Goal: Navigation & Orientation: Find specific page/section

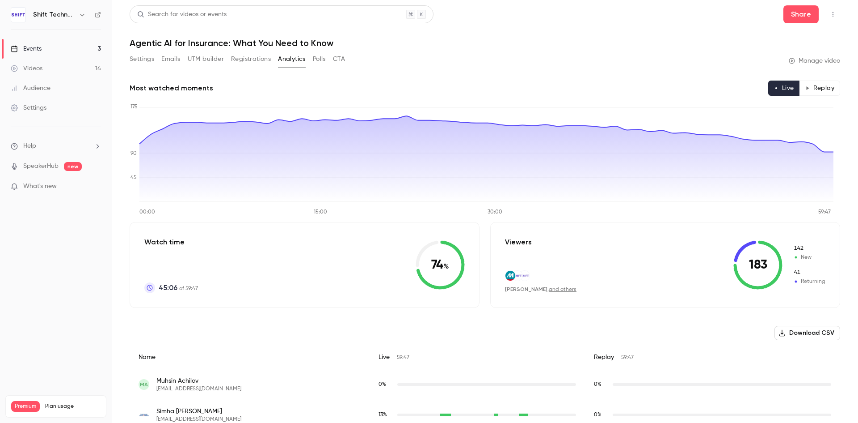
click at [41, 72] on div "Videos" at bounding box center [27, 68] width 32 height 9
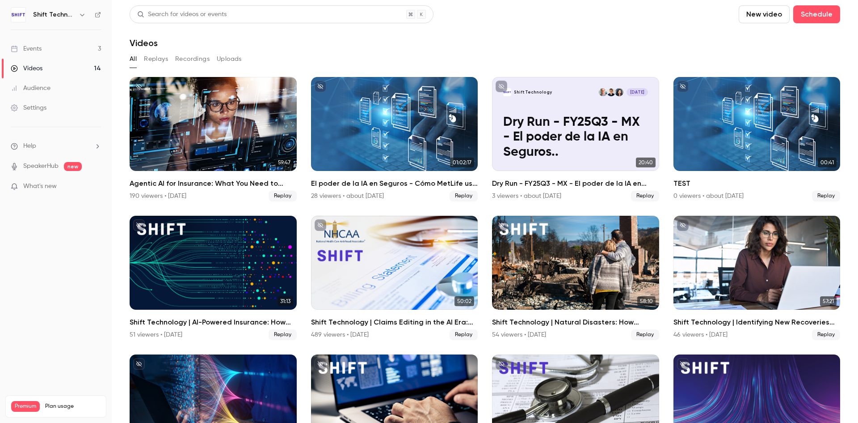
click at [39, 49] on div "Events" at bounding box center [26, 48] width 31 height 9
